Goal: Task Accomplishment & Management: Use online tool/utility

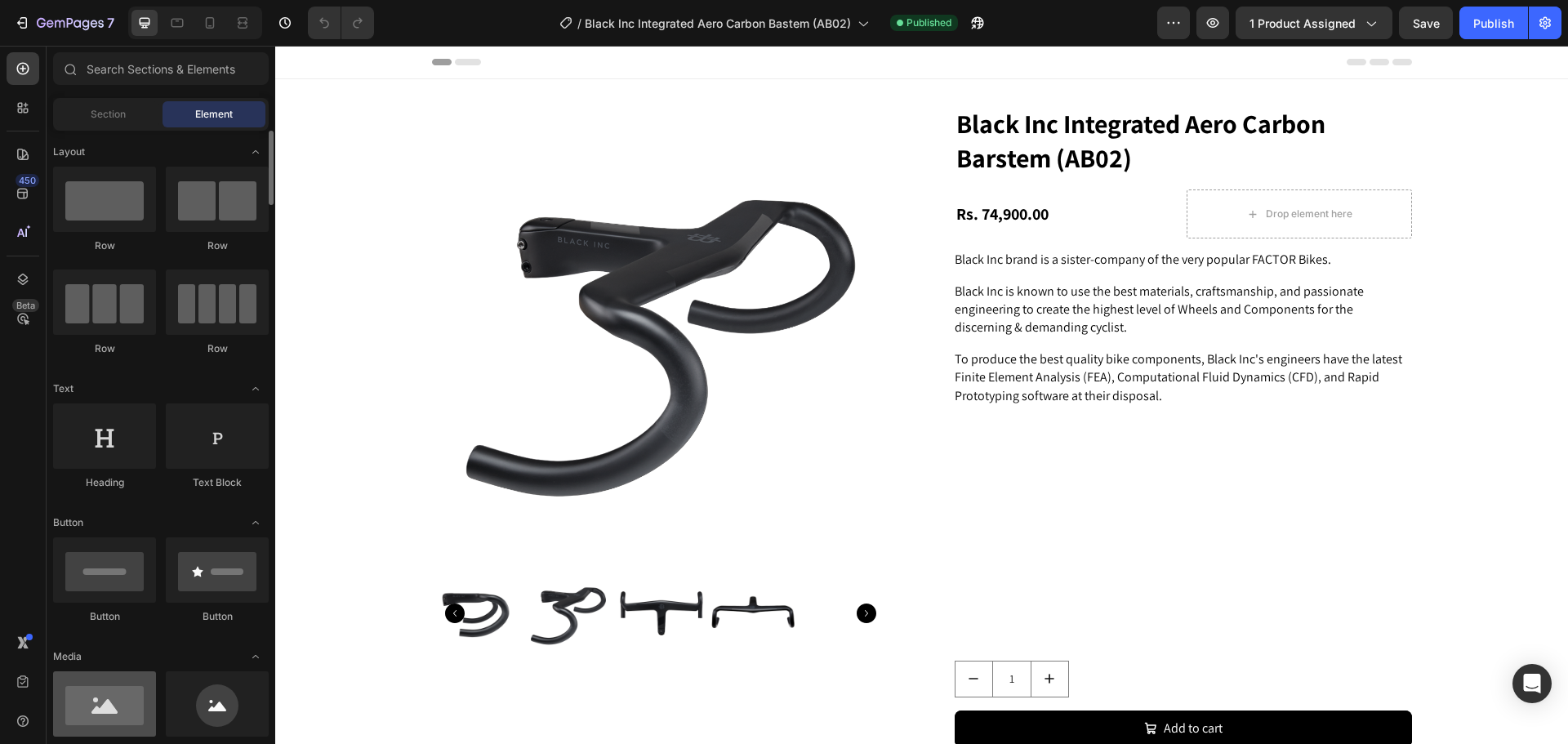
scroll to position [164, 0]
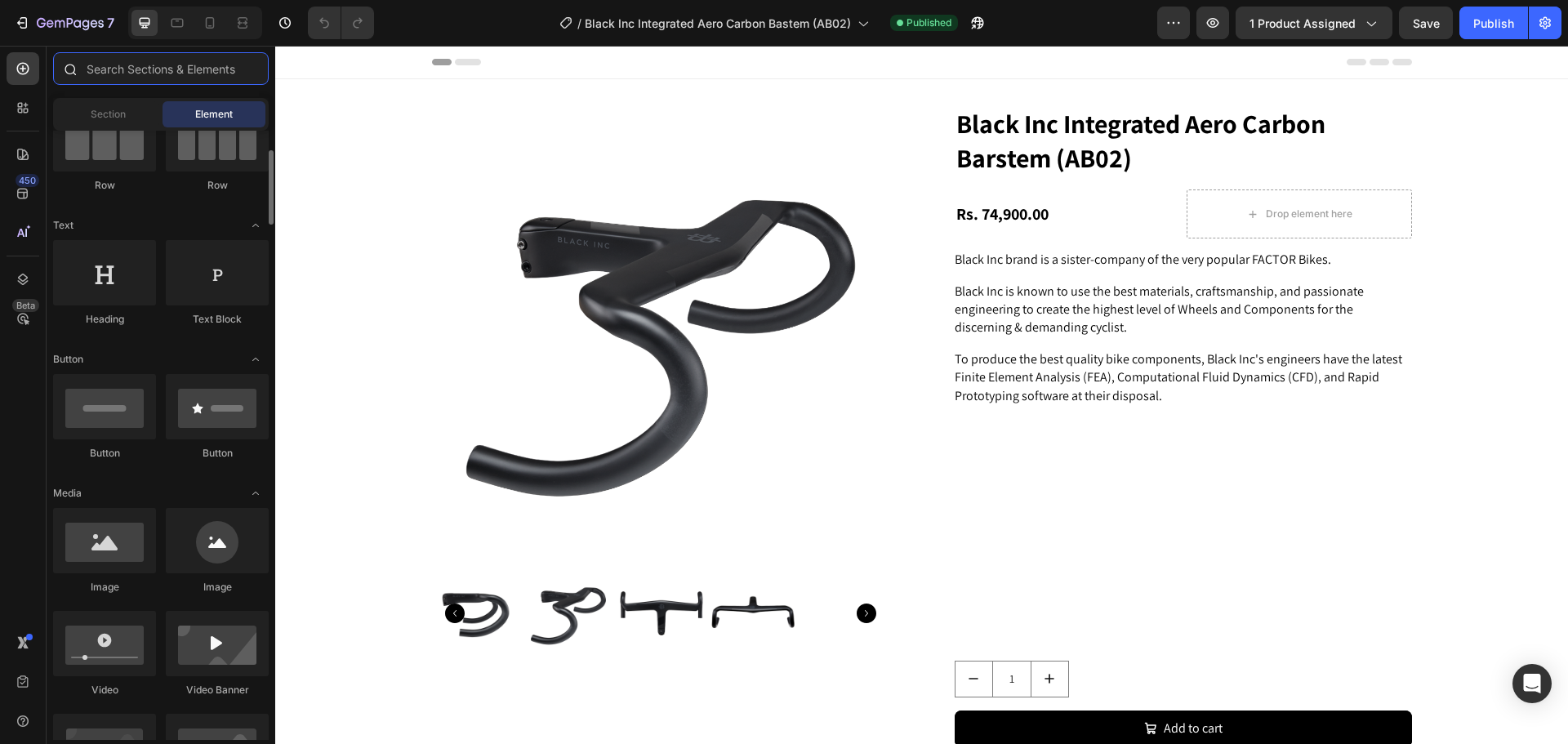
click at [141, 73] on input "text" at bounding box center [161, 68] width 216 height 33
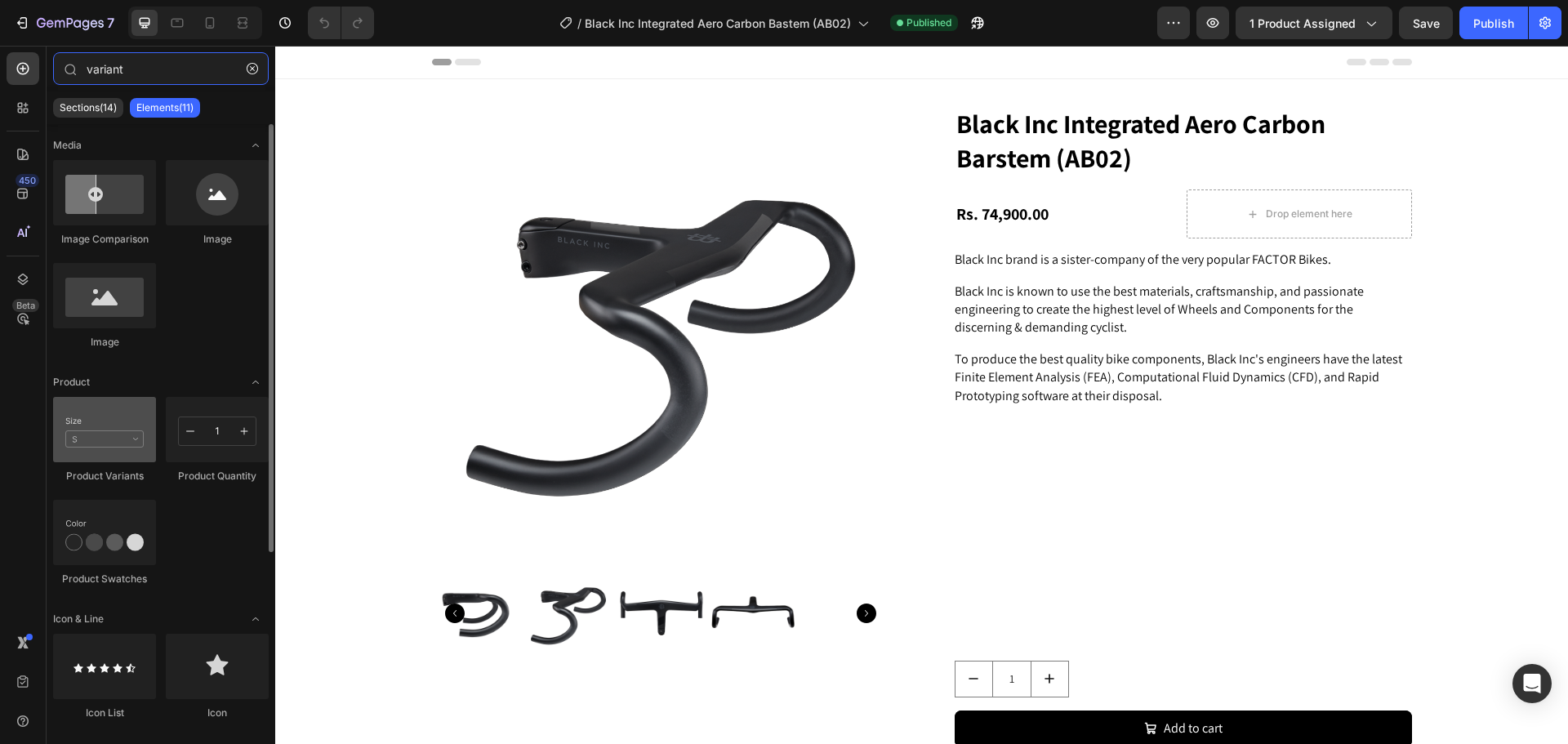
type input "variant"
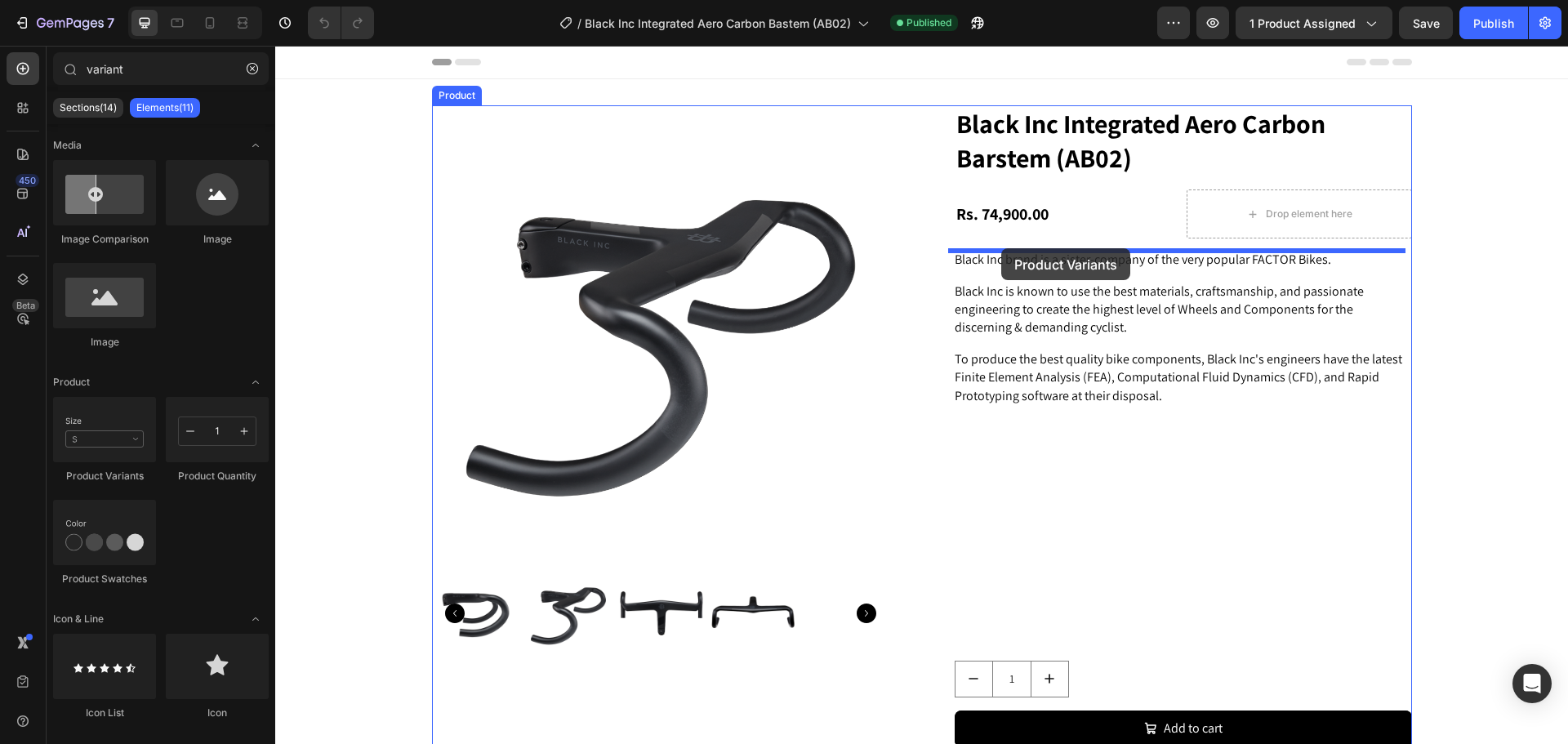
drag, startPoint x: 373, startPoint y: 486, endPoint x: 1001, endPoint y: 248, distance: 671.6
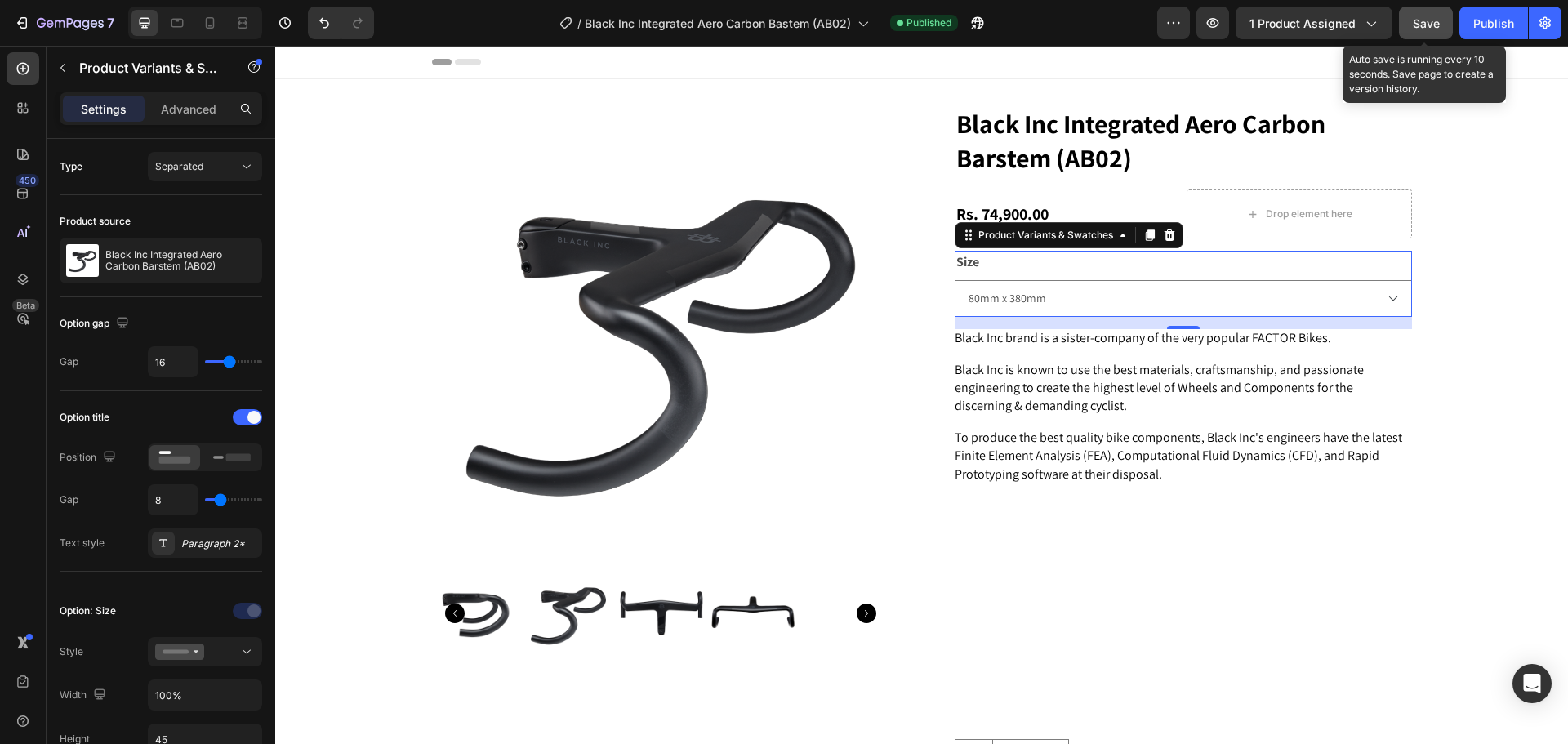
click at [1422, 18] on span "Save" at bounding box center [1425, 24] width 27 height 14
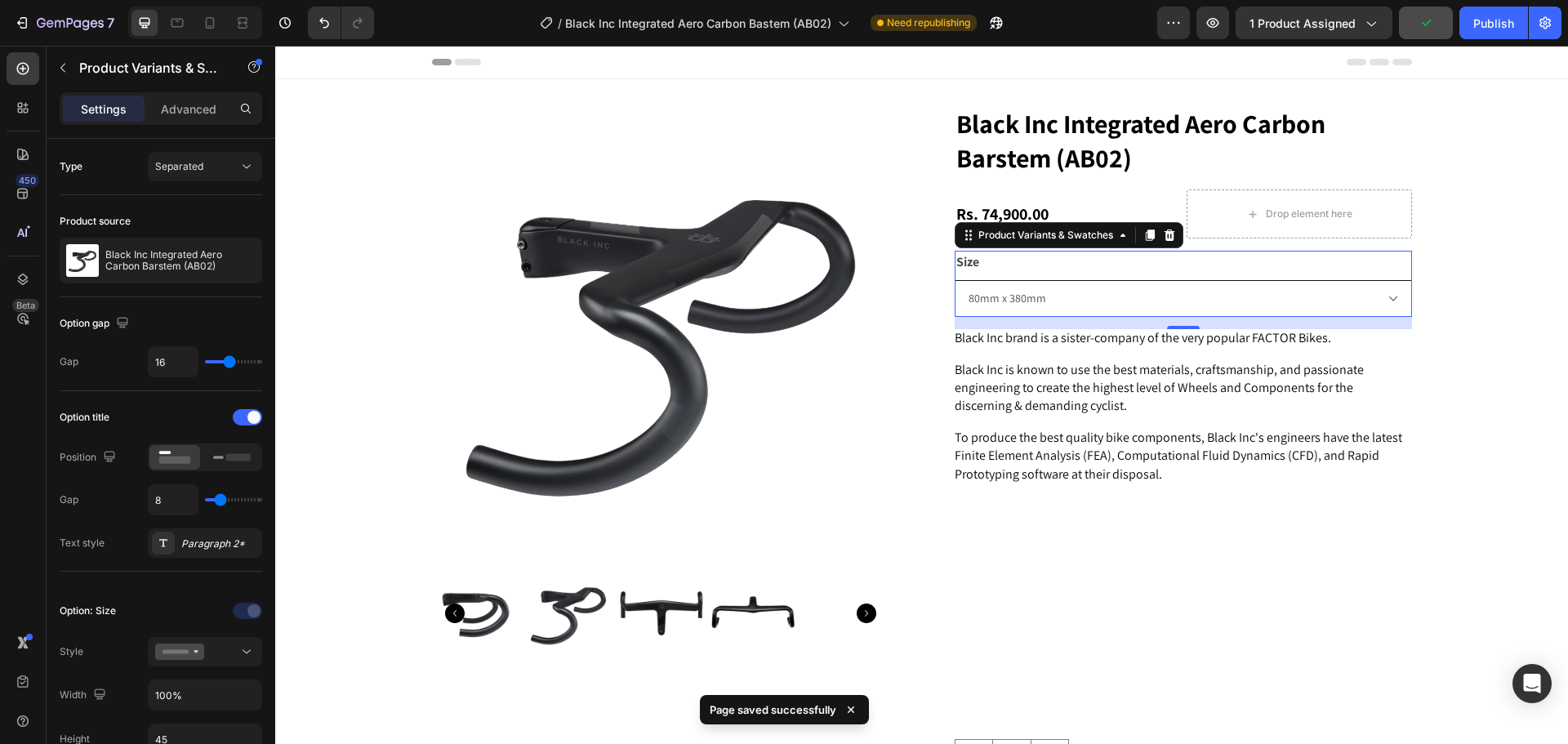
click at [1006, 292] on select "80mm x 380mm 90mm x 400 mm 80mm x 400mm" at bounding box center [1183, 298] width 457 height 36
click at [954, 280] on select "80mm x 380mm 90mm x 400 mm 80mm x 400mm" at bounding box center [1183, 298] width 457 height 36
click at [1022, 305] on select "80mm x 380mm 90mm x 400 mm 80mm x 400mm" at bounding box center [1183, 298] width 457 height 36
click at [954, 280] on select "80mm x 380mm 90mm x 400 mm 80mm x 400mm" at bounding box center [1183, 298] width 457 height 36
select select "80mm x 400mm"
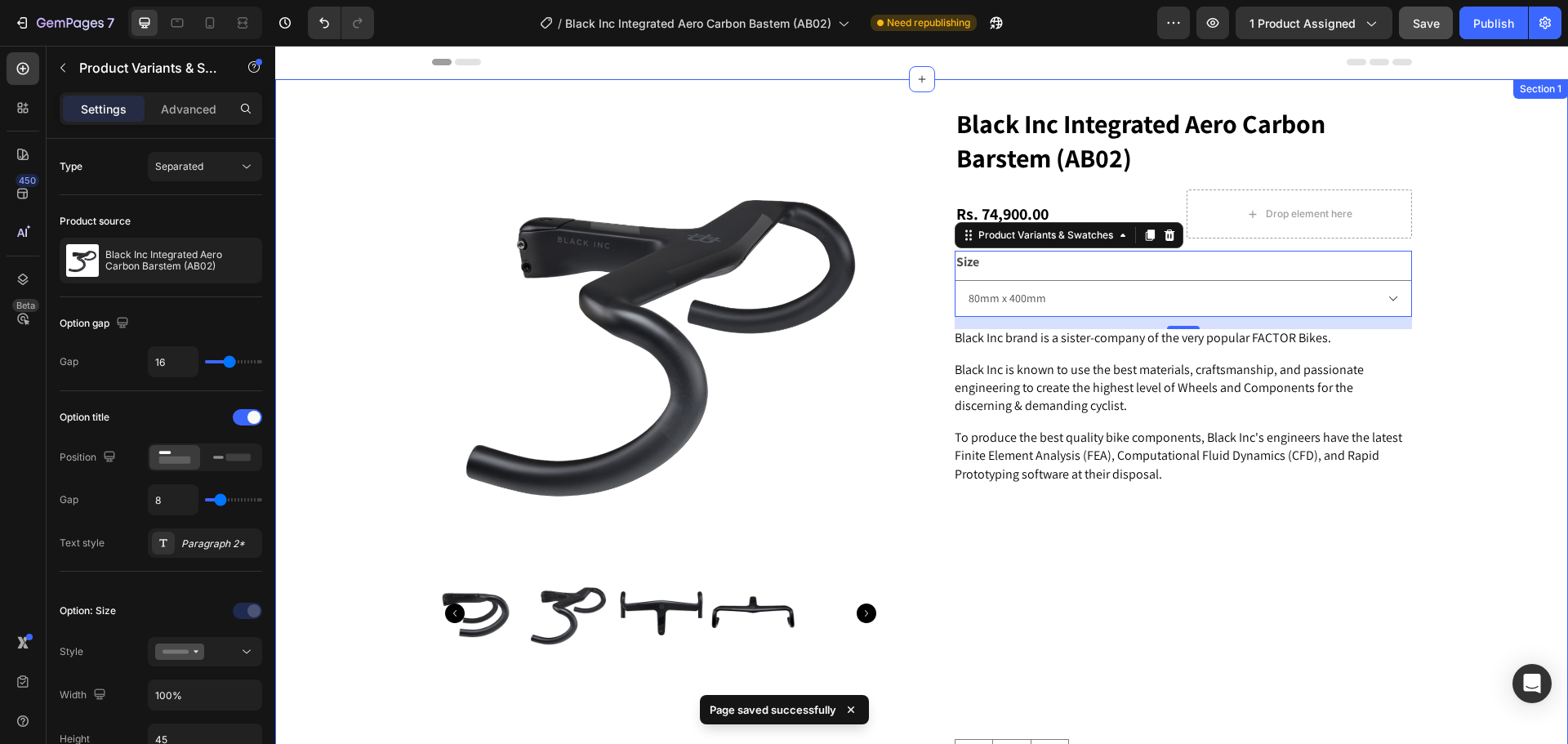
click at [1484, 280] on div "Product Images Black Inc Integrated Aero Carbon Barstem (AB02) Product Title Rs…" at bounding box center [921, 496] width 1292 height 781
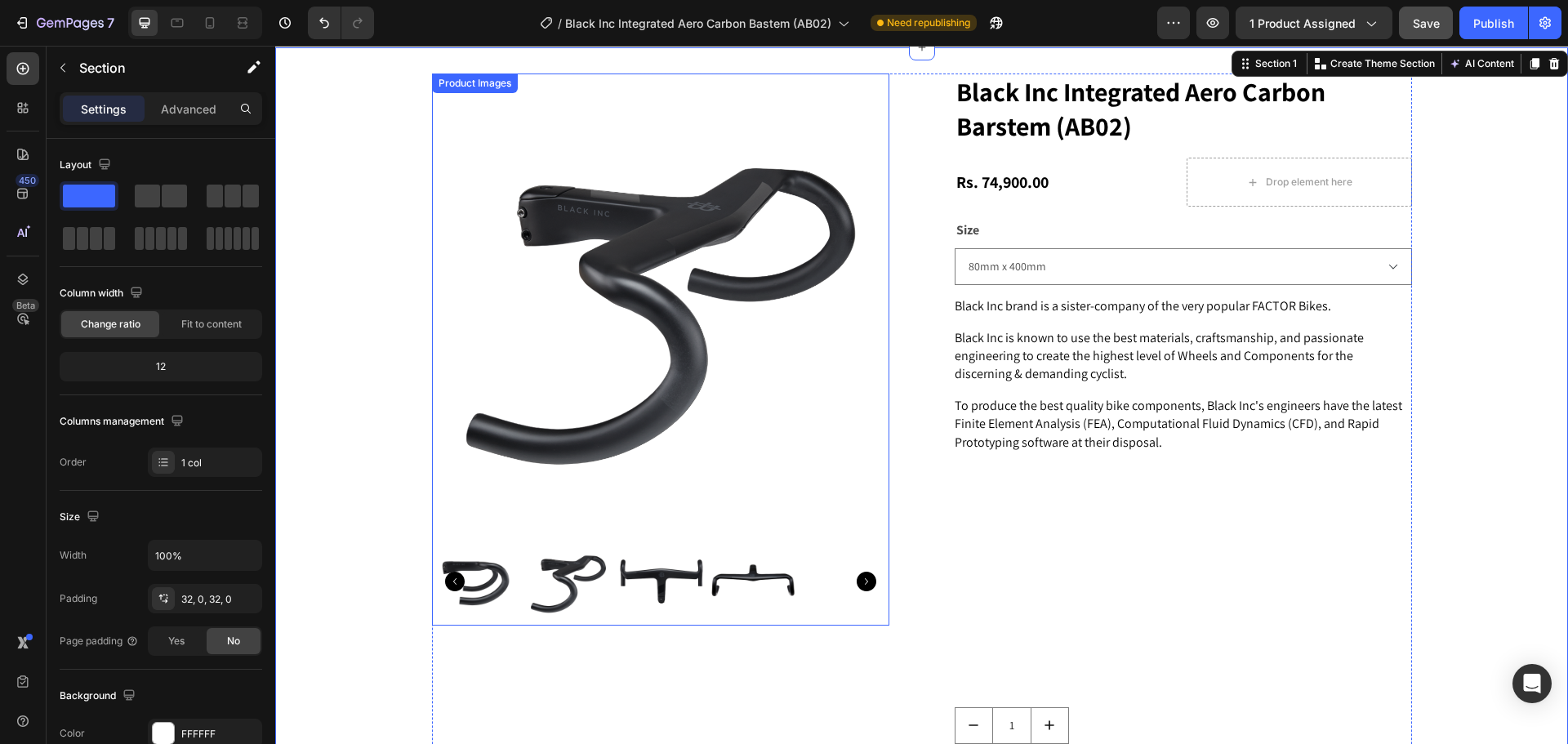
scroll to position [0, 0]
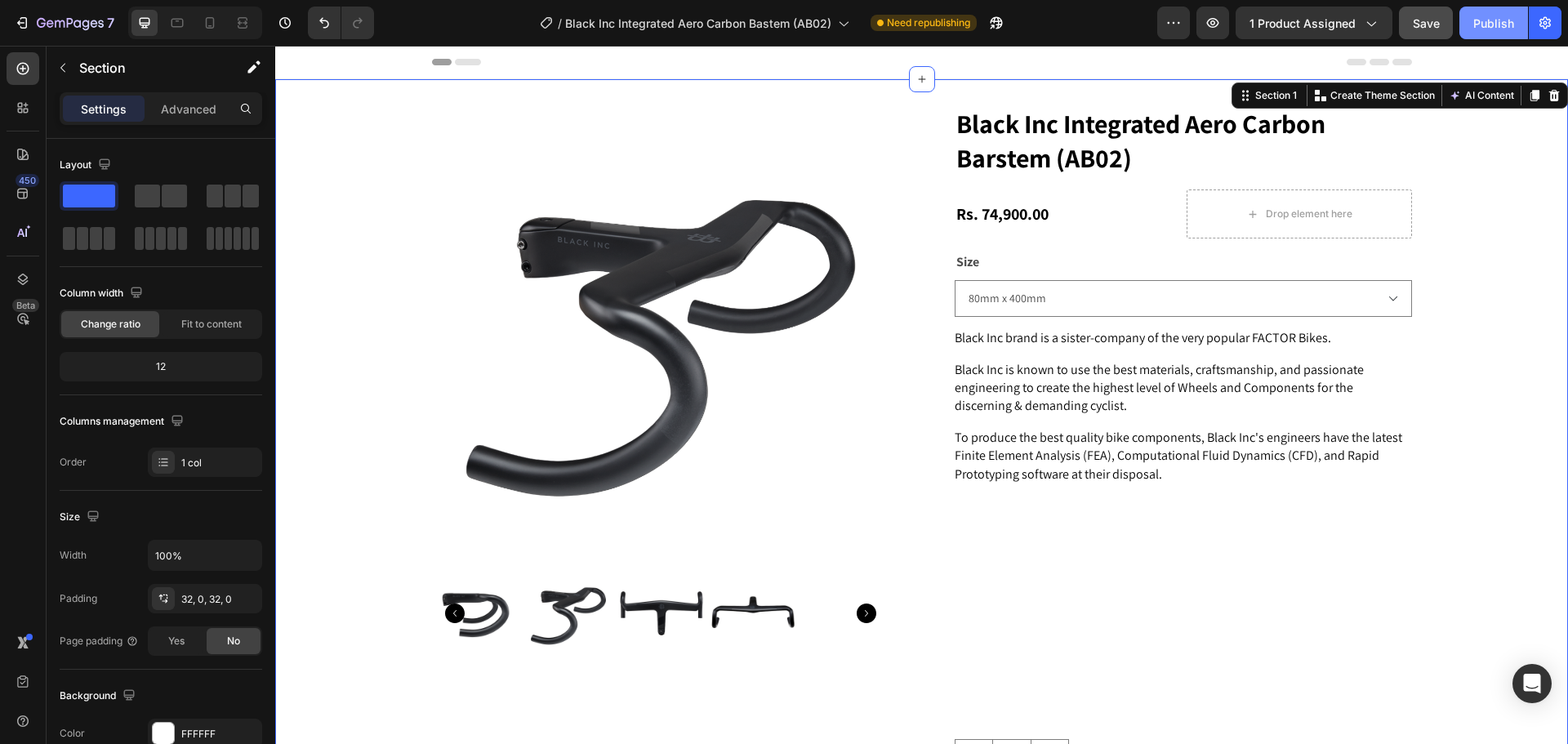
click at [1499, 22] on div "Publish" at bounding box center [1493, 23] width 40 height 17
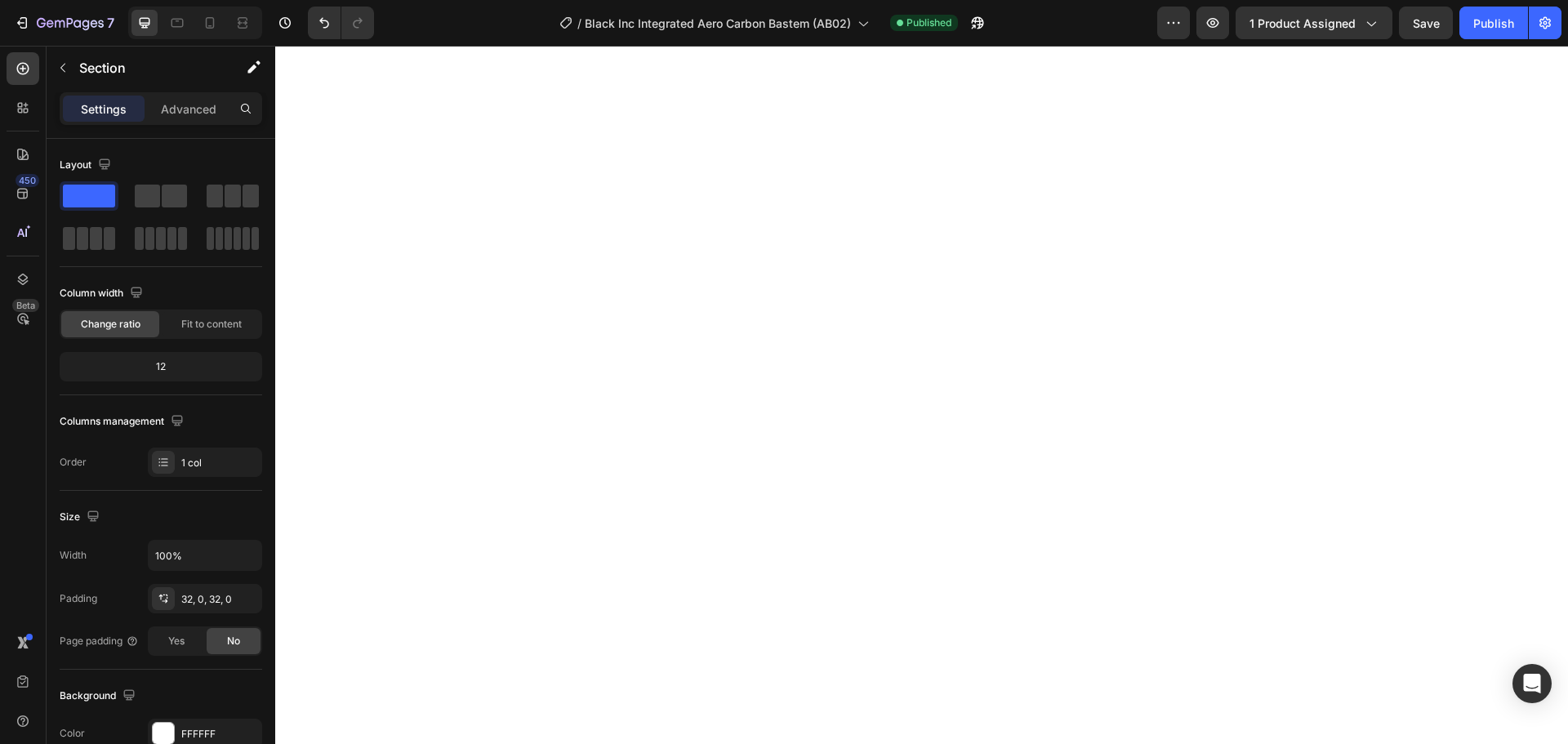
select select "80mm x 400mm"
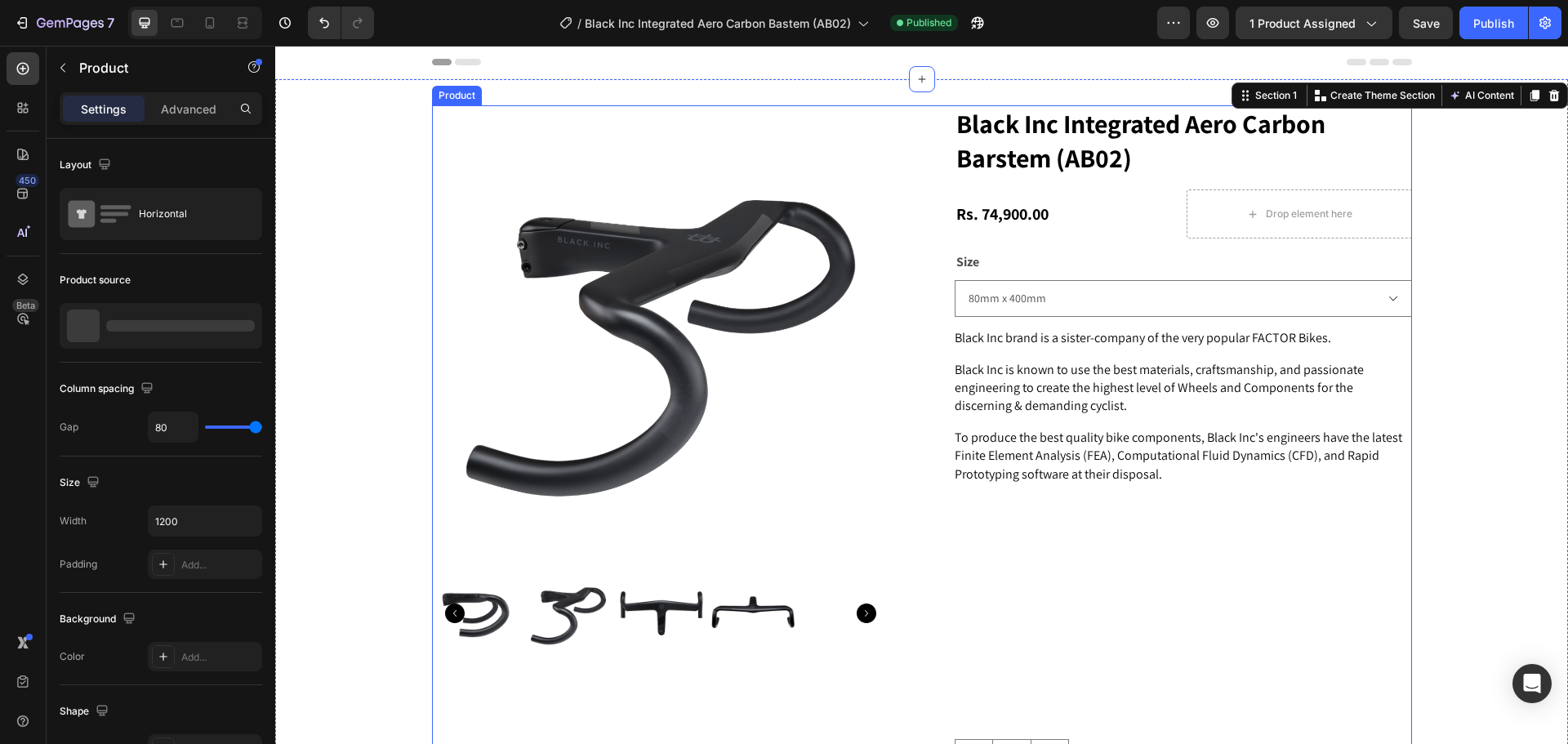
click at [890, 112] on div "Product Images Black Inc Integrated Aero Carbon Barstem (AB02) Product Title Rs…" at bounding box center [922, 496] width 980 height 781
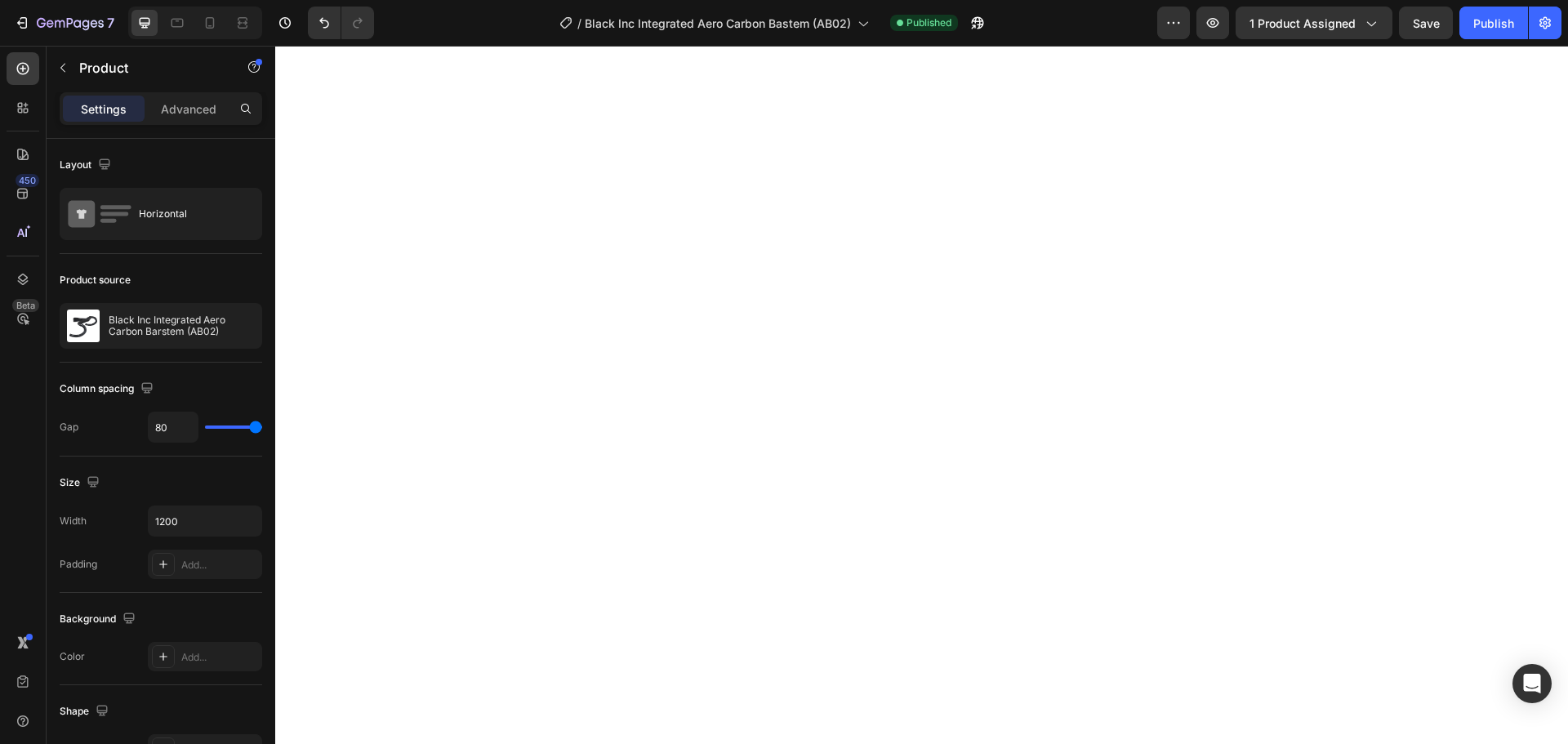
select select "80mm x 400mm"
